Goal: Check status: Check status

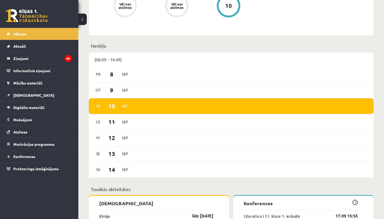
scroll to position [284, 0]
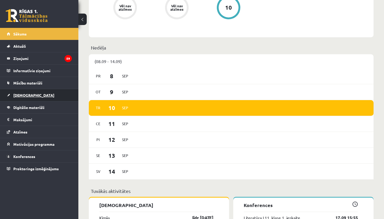
click at [26, 97] on span "[DEMOGRAPHIC_DATA]" at bounding box center [33, 95] width 41 height 5
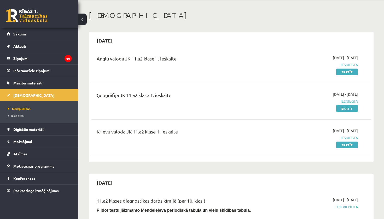
scroll to position [18, 0]
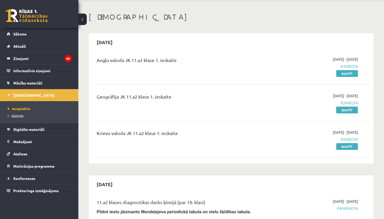
click at [21, 115] on span "Izlabotās" at bounding box center [16, 116] width 16 height 4
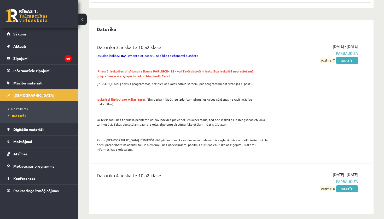
scroll to position [271, 0]
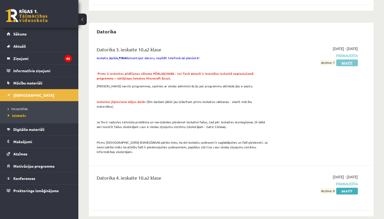
click at [350, 63] on link "Skatīt" at bounding box center [347, 63] width 22 height 7
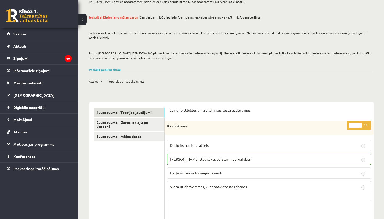
scroll to position [63, 0]
click at [132, 120] on link "2. uzdevums - Darbs izklājlapu lietotnē" at bounding box center [129, 125] width 70 height 14
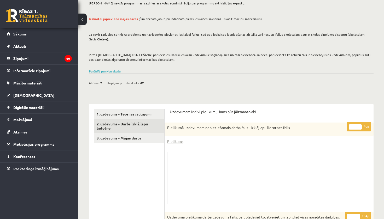
scroll to position [39, 0]
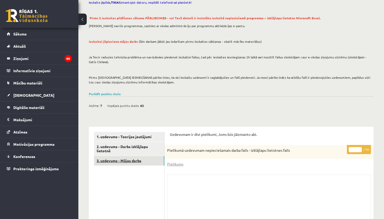
click at [142, 164] on link "3. uzdevums - Mājas darbs" at bounding box center [129, 161] width 70 height 10
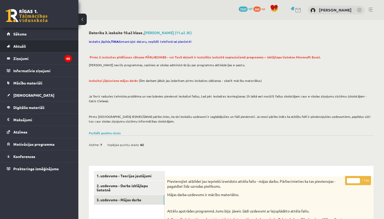
scroll to position [0, 0]
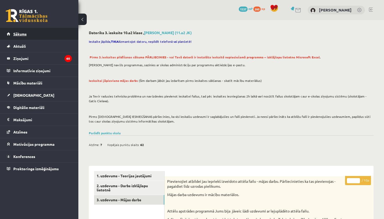
click at [22, 33] on span "Sākums" at bounding box center [19, 34] width 13 height 5
